Goal: Task Accomplishment & Management: Manage account settings

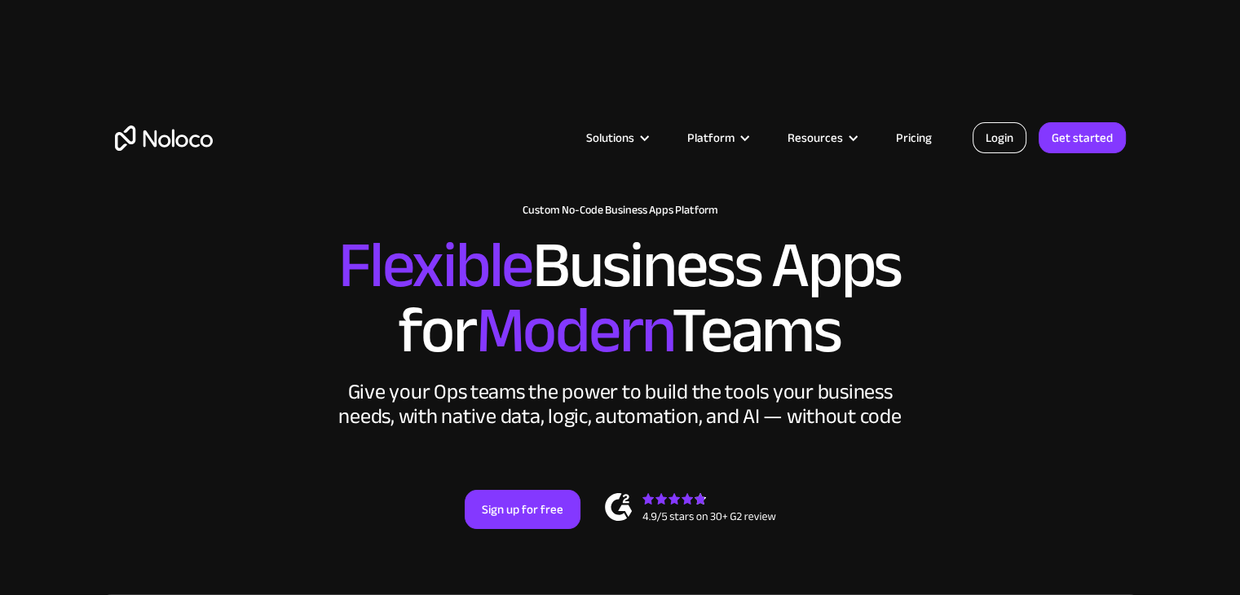
click at [1008, 136] on link "Login" at bounding box center [1000, 137] width 54 height 31
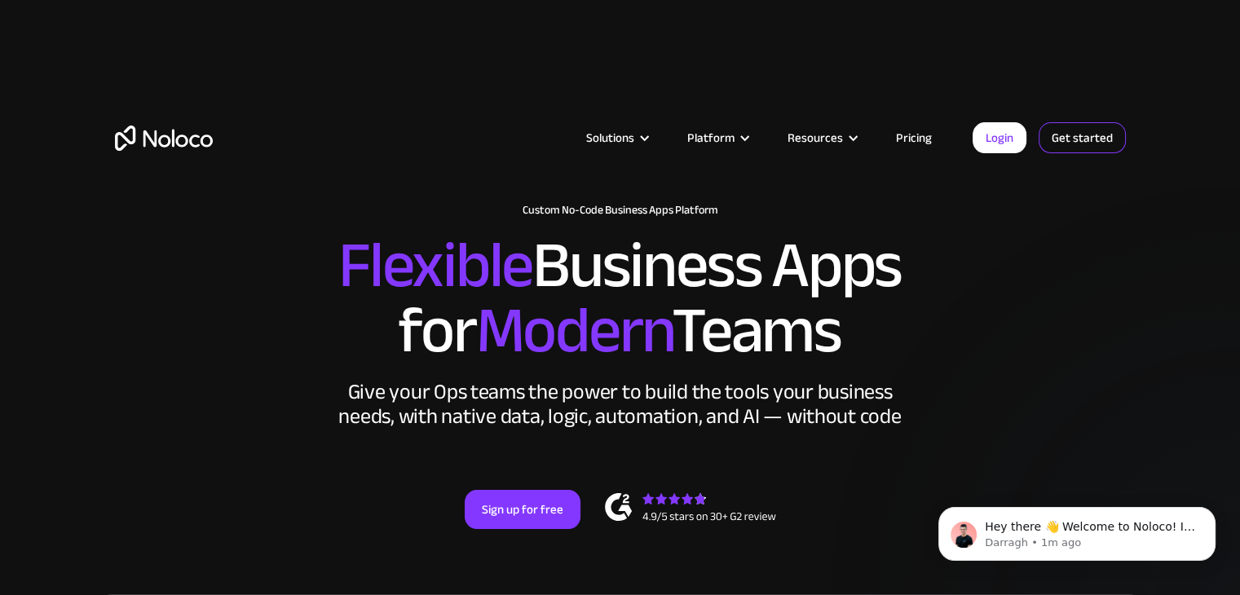
click at [1065, 139] on link "Get started" at bounding box center [1082, 137] width 87 height 31
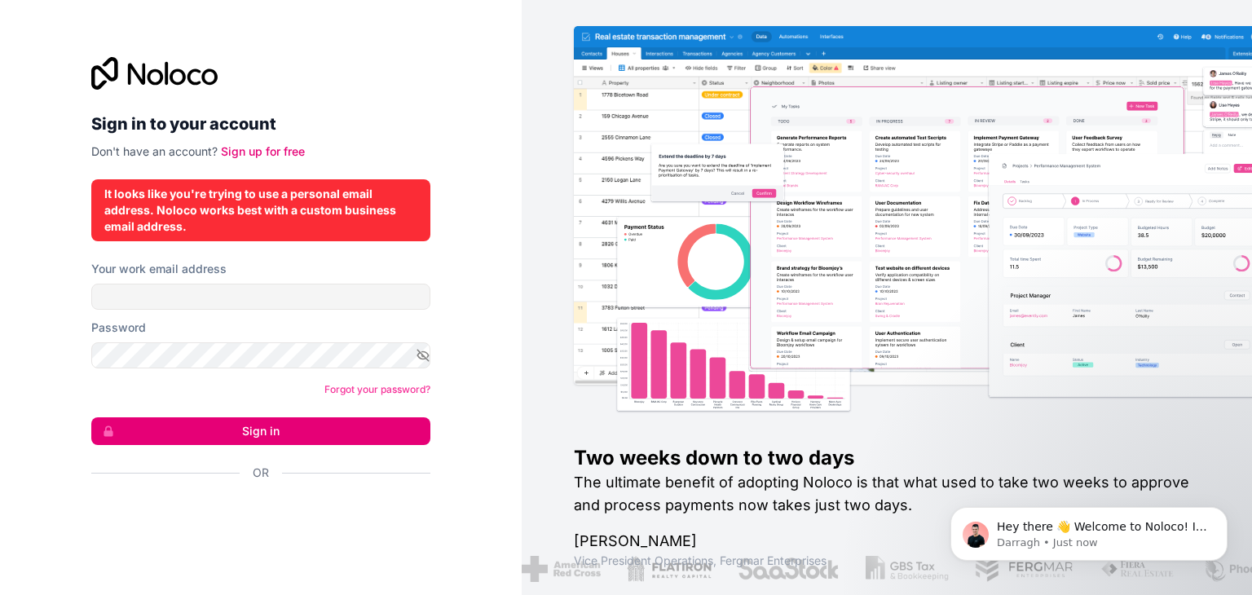
click at [307, 255] on div "Sign in to your account Don't have an account? Sign up for free It looks like y…" at bounding box center [260, 297] width 339 height 481
click at [346, 138] on div "Sign in to your account Don't have an account? Sign up for free" at bounding box center [260, 108] width 339 height 103
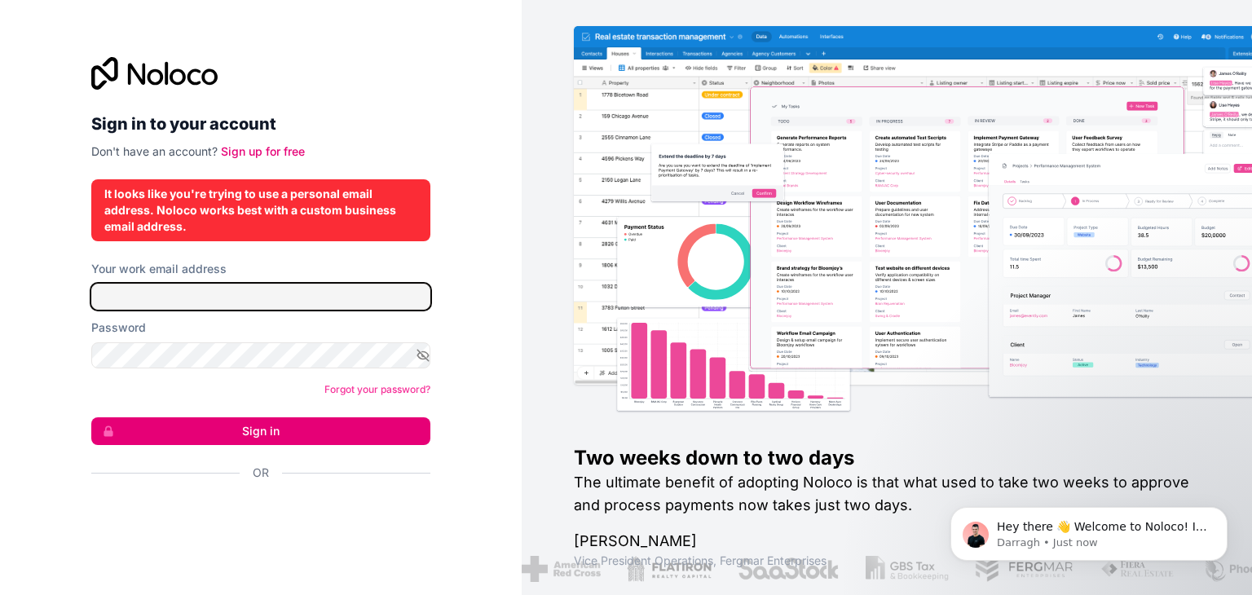
click at [216, 291] on input "Your work email address" at bounding box center [260, 297] width 339 height 26
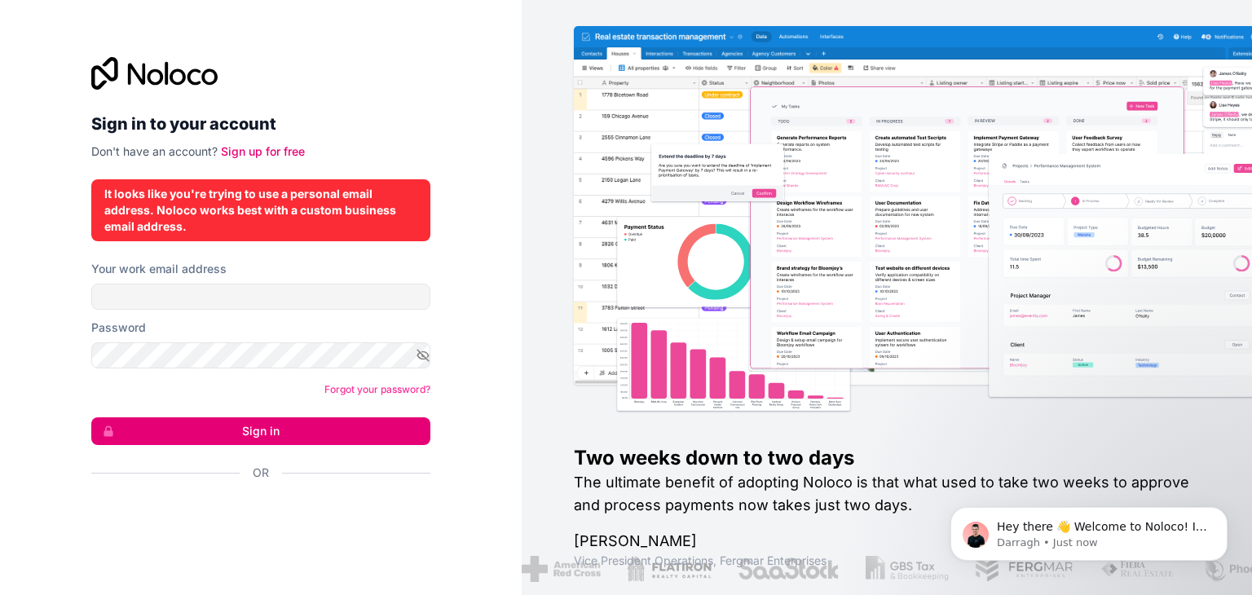
click at [286, 205] on div "It looks like you're trying to use a personal email address. Noloco works best …" at bounding box center [260, 210] width 313 height 49
